Goal: Transaction & Acquisition: Book appointment/travel/reservation

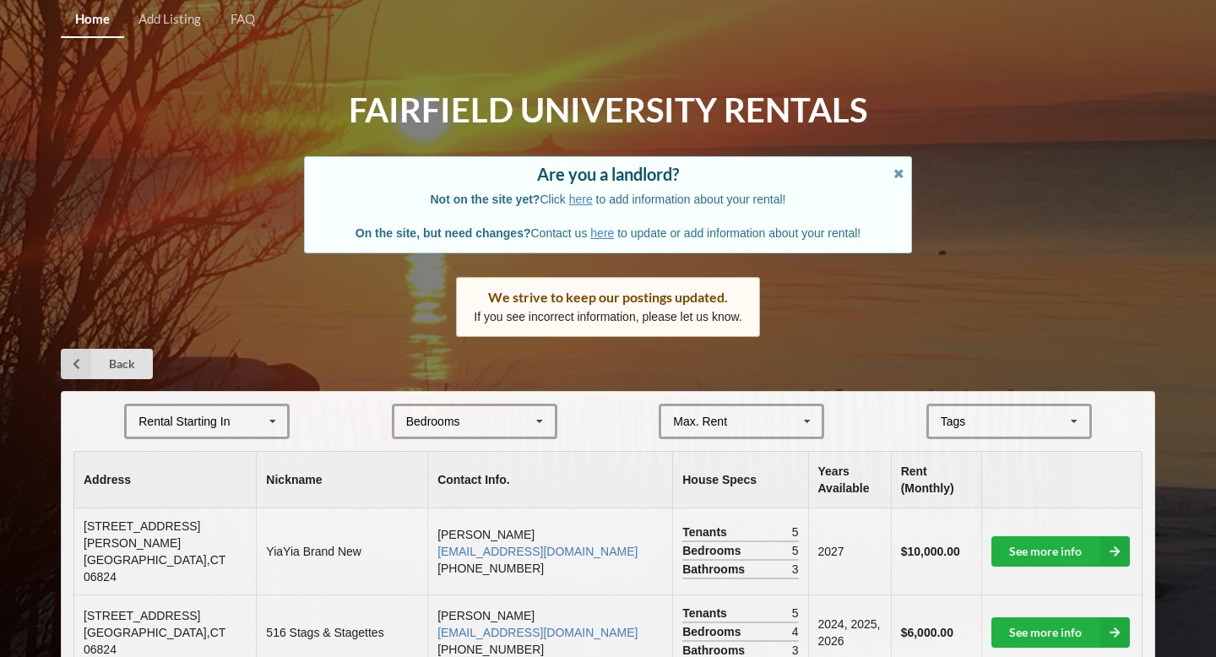
click at [252, 417] on div "Rental Starting In [DATE] 2026 2027 2028" at bounding box center [207, 421] width 166 height 35
click at [160, 438] on div "Rental Starting In [DATE] 2026 2027 2028" at bounding box center [207, 421] width 166 height 35
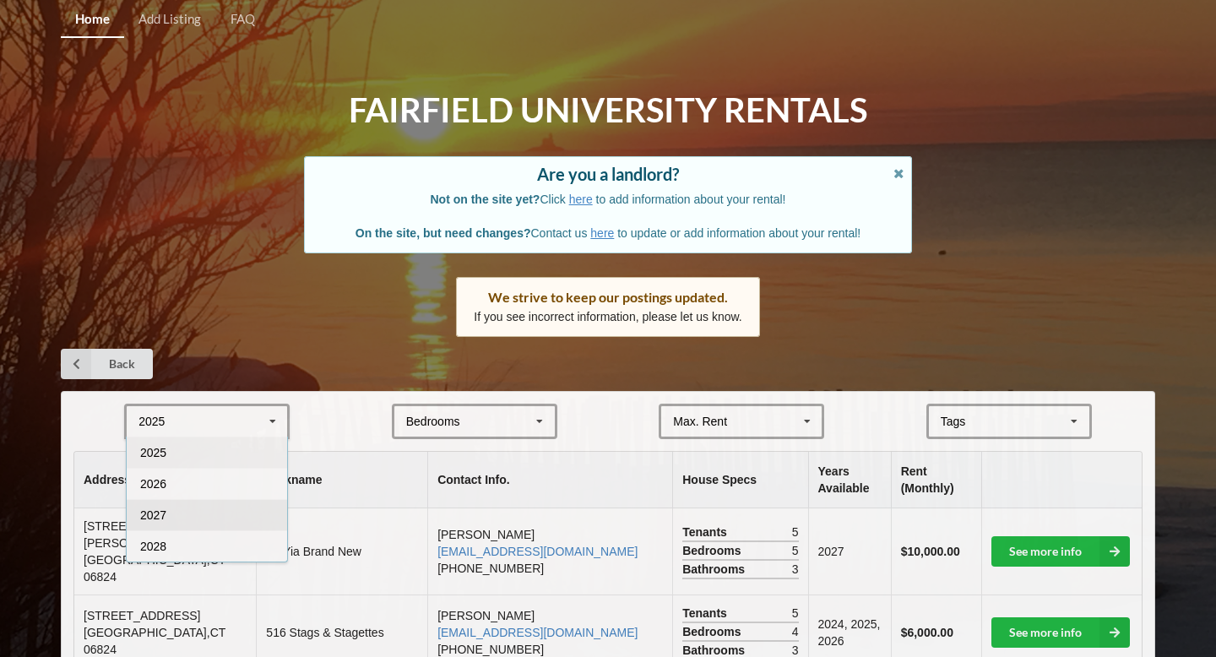
click at [166, 513] on span "2027" at bounding box center [153, 515] width 26 height 14
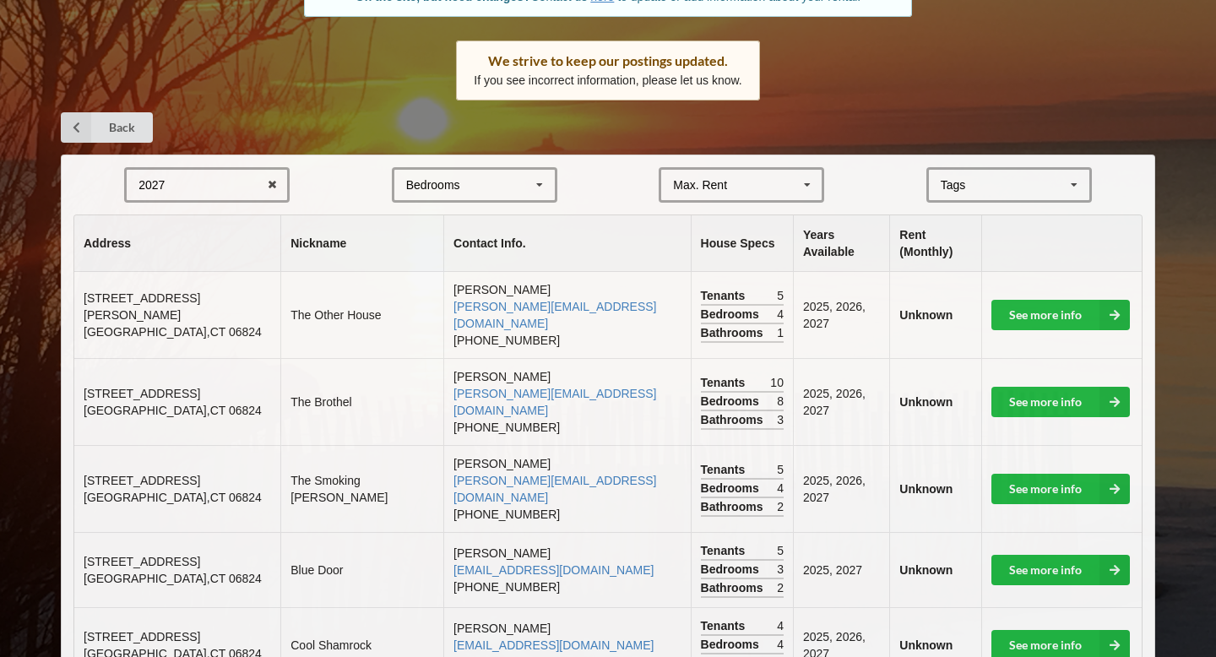
scroll to position [718, 0]
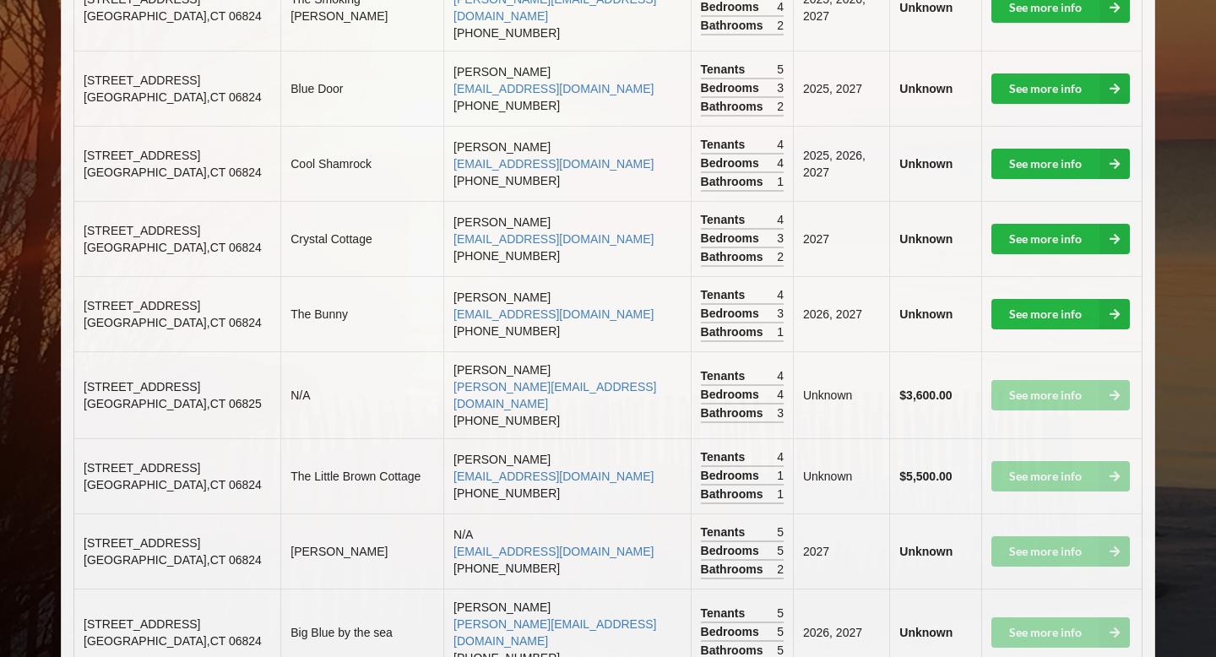
click at [1038, 351] on td "See more info" at bounding box center [1061, 394] width 161 height 87
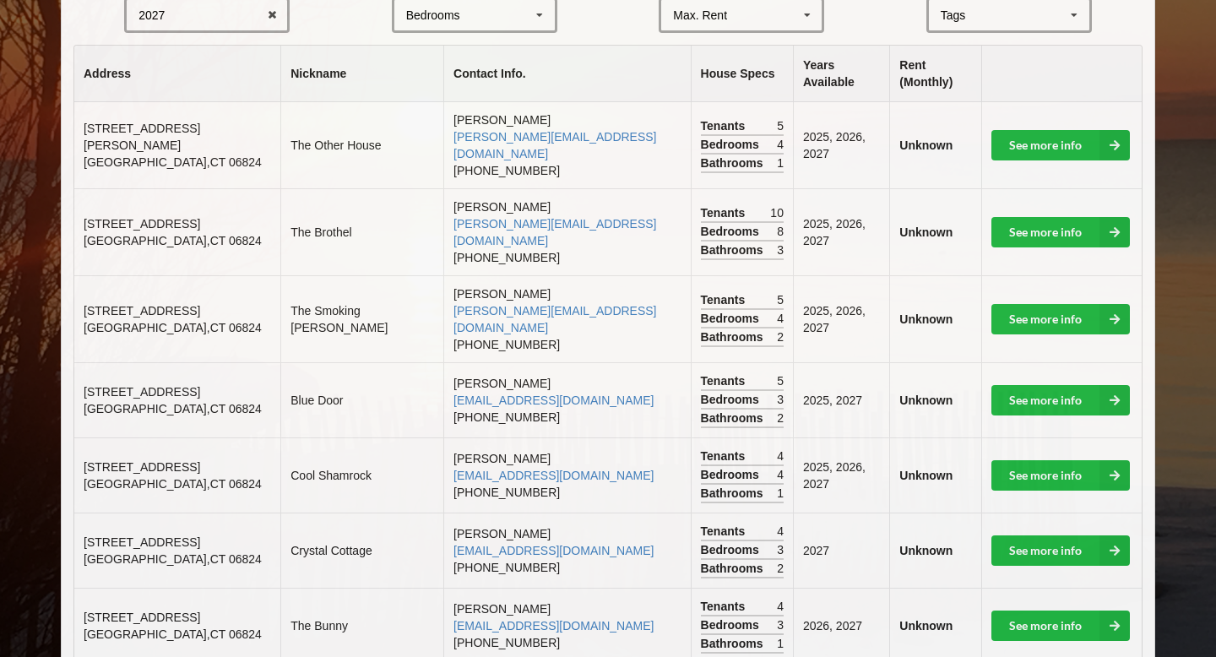
scroll to position [409, 0]
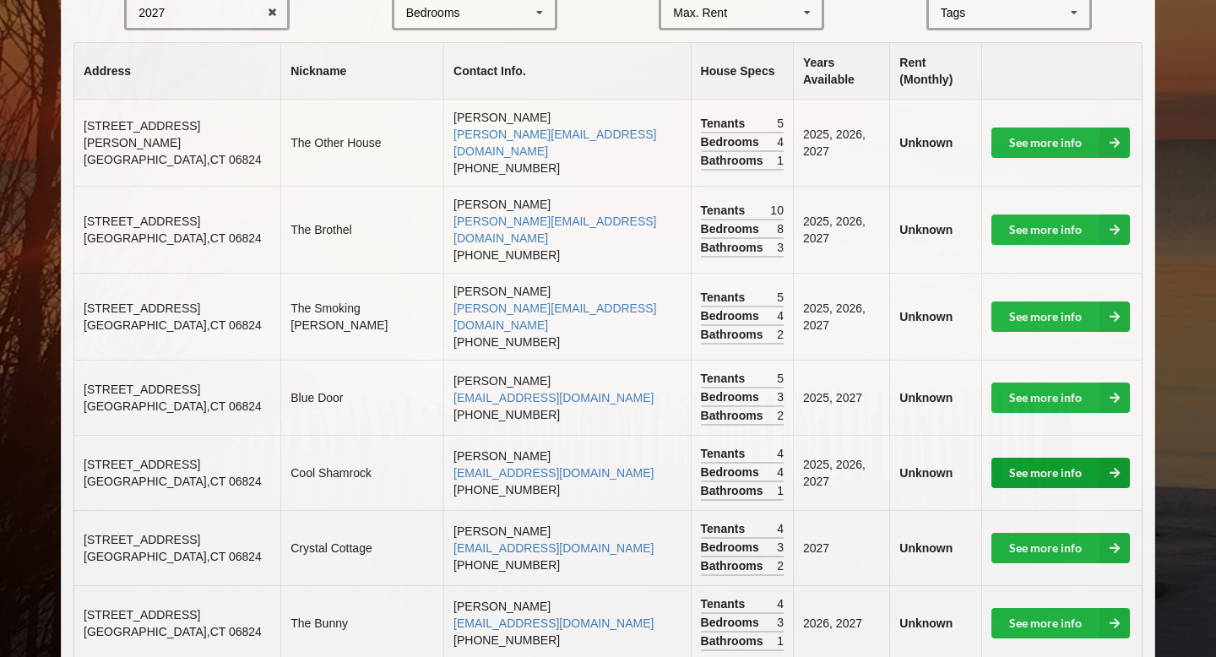
click at [1021, 458] on link "See more info" at bounding box center [1061, 473] width 139 height 30
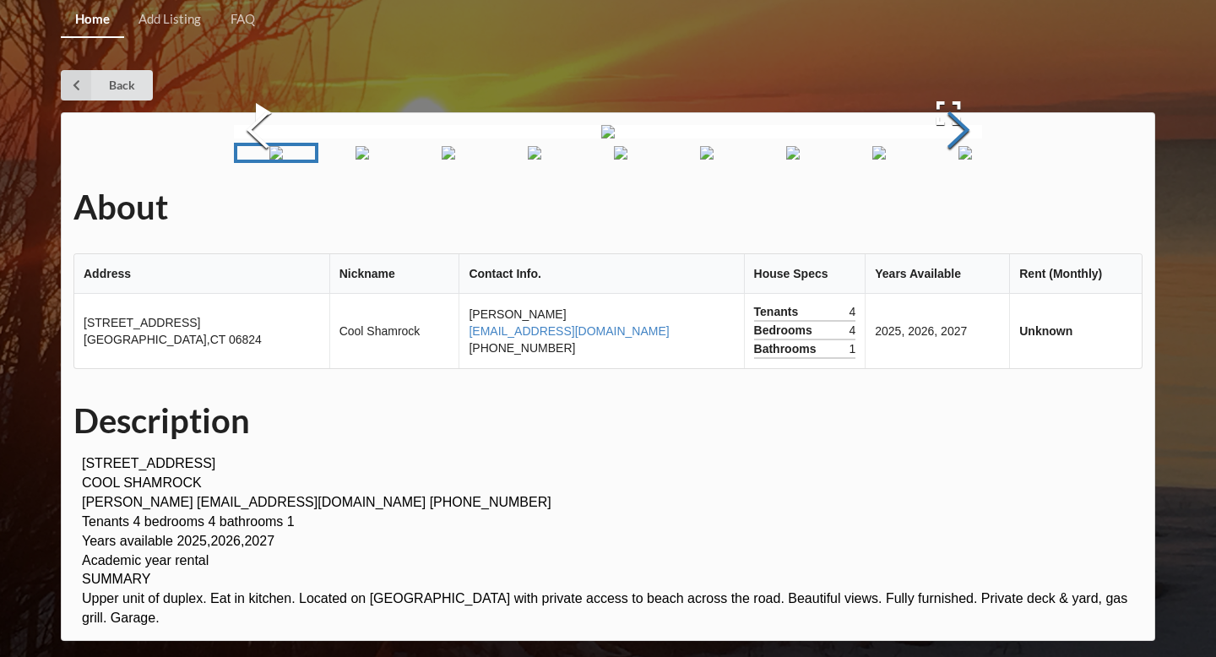
click at [936, 209] on button "Next Slide" at bounding box center [958, 132] width 47 height 153
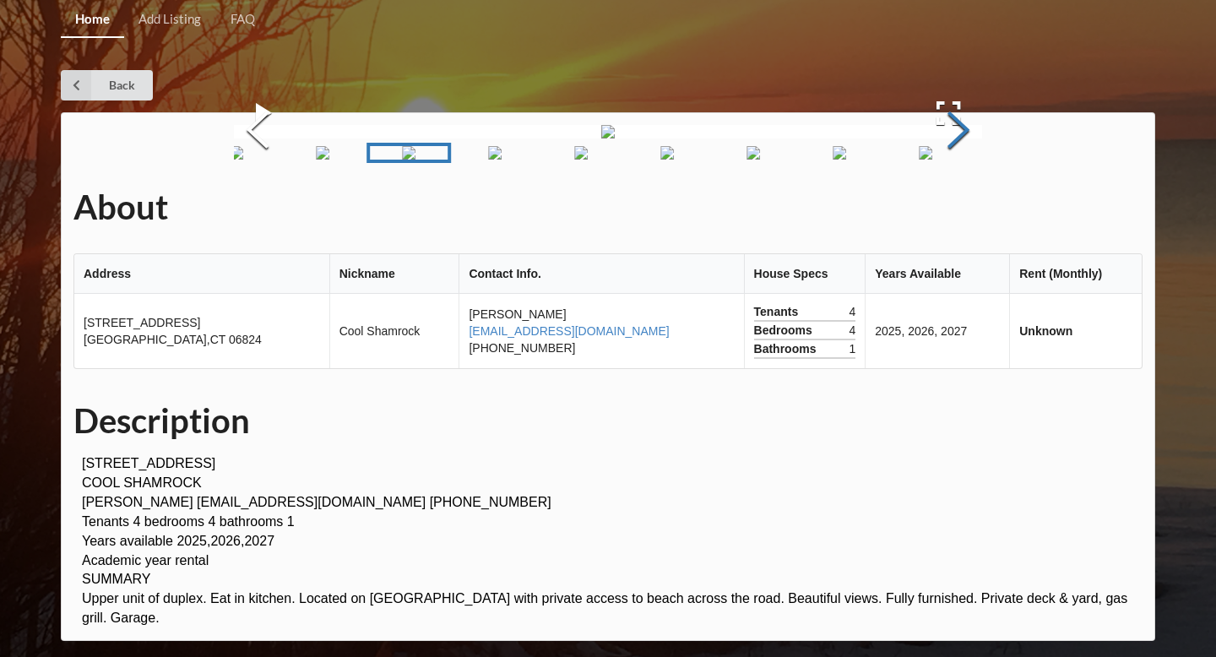
click at [936, 209] on button "Next Slide" at bounding box center [958, 132] width 47 height 153
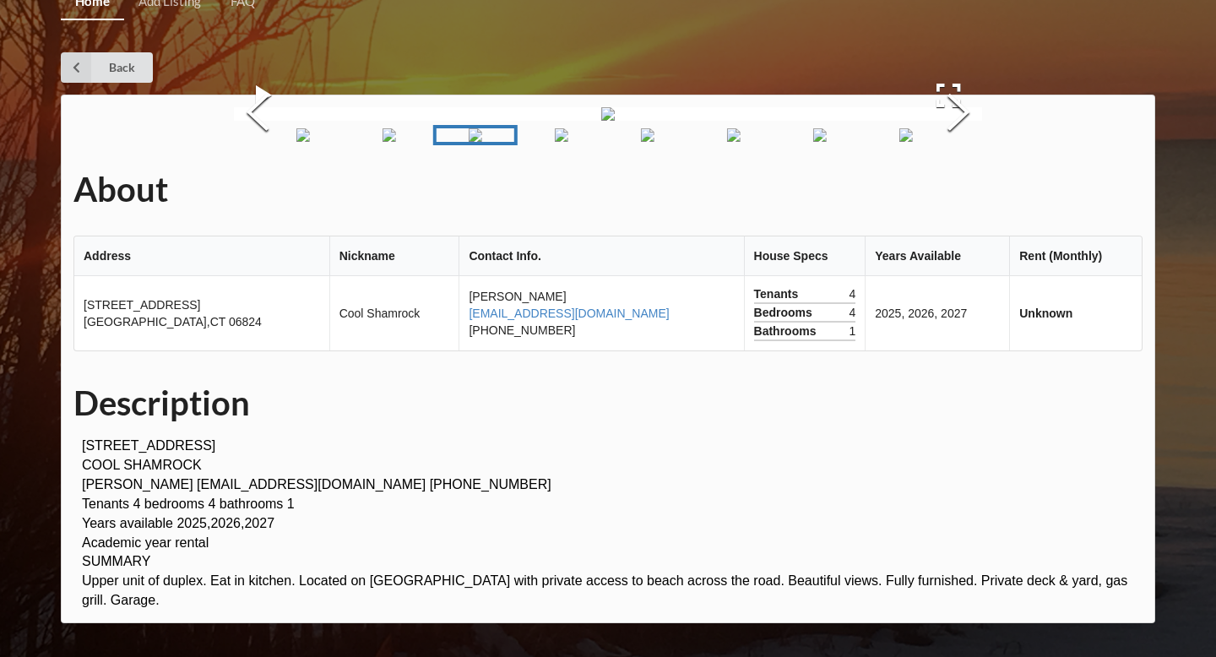
scroll to position [409, 0]
